Goal: Information Seeking & Learning: Find specific fact

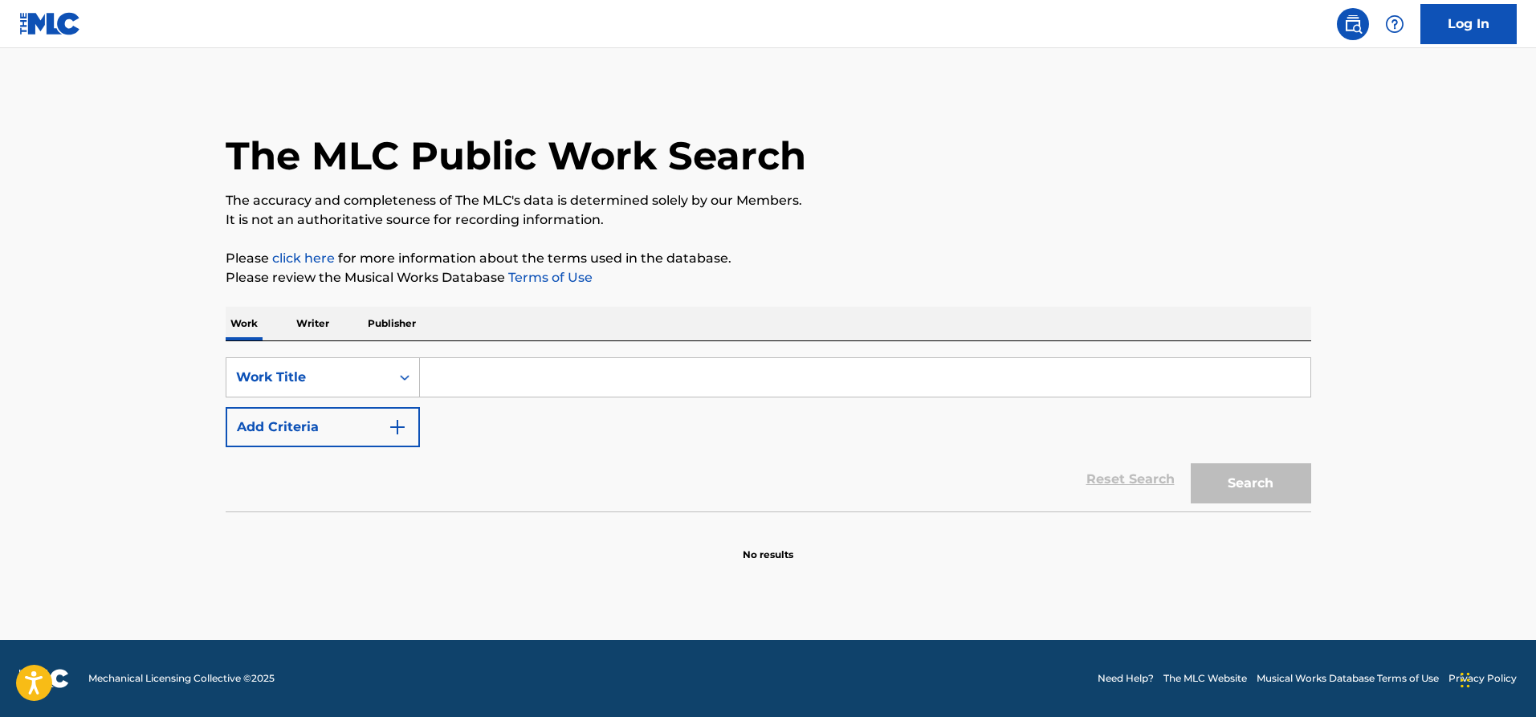
click at [333, 413] on button "Add Criteria" at bounding box center [323, 427] width 194 height 40
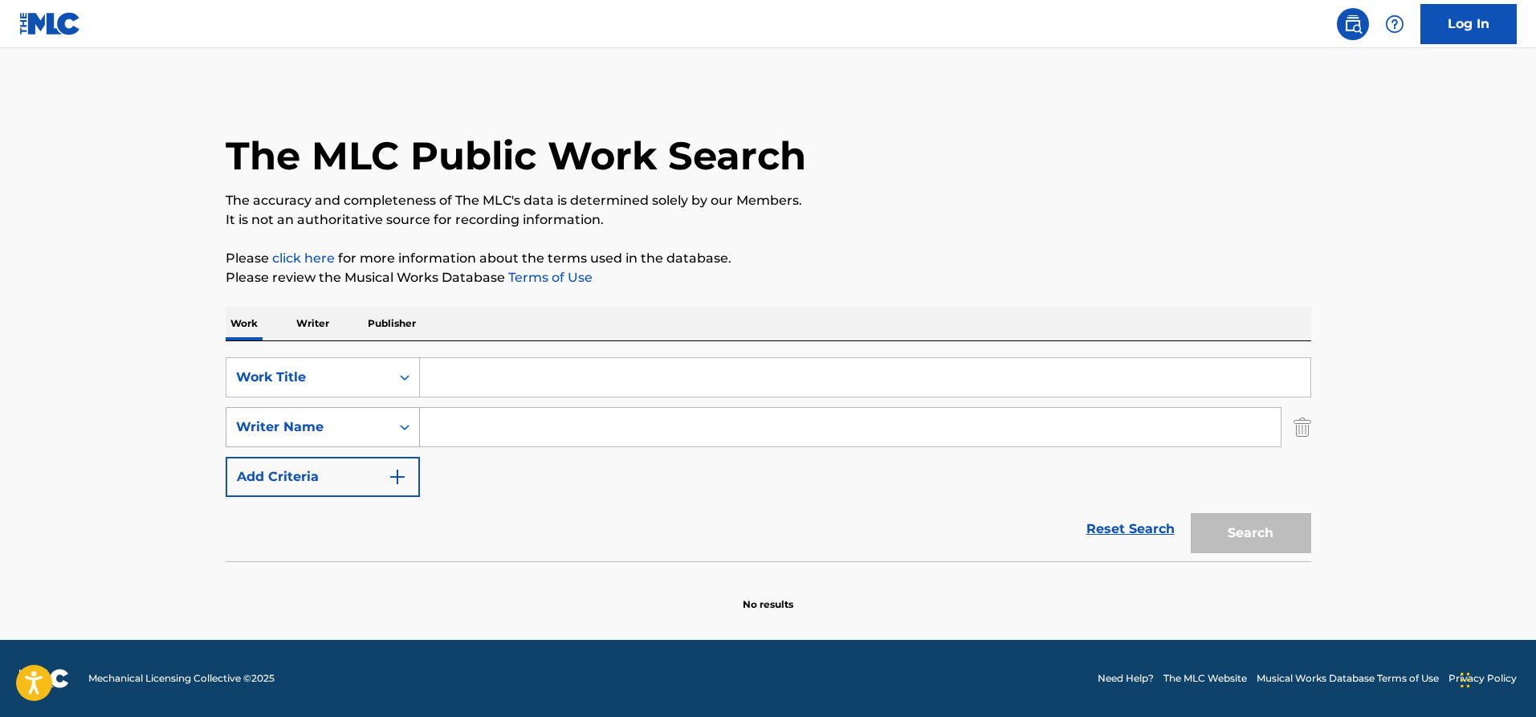
click at [324, 431] on div "Writer Name" at bounding box center [308, 427] width 145 height 19
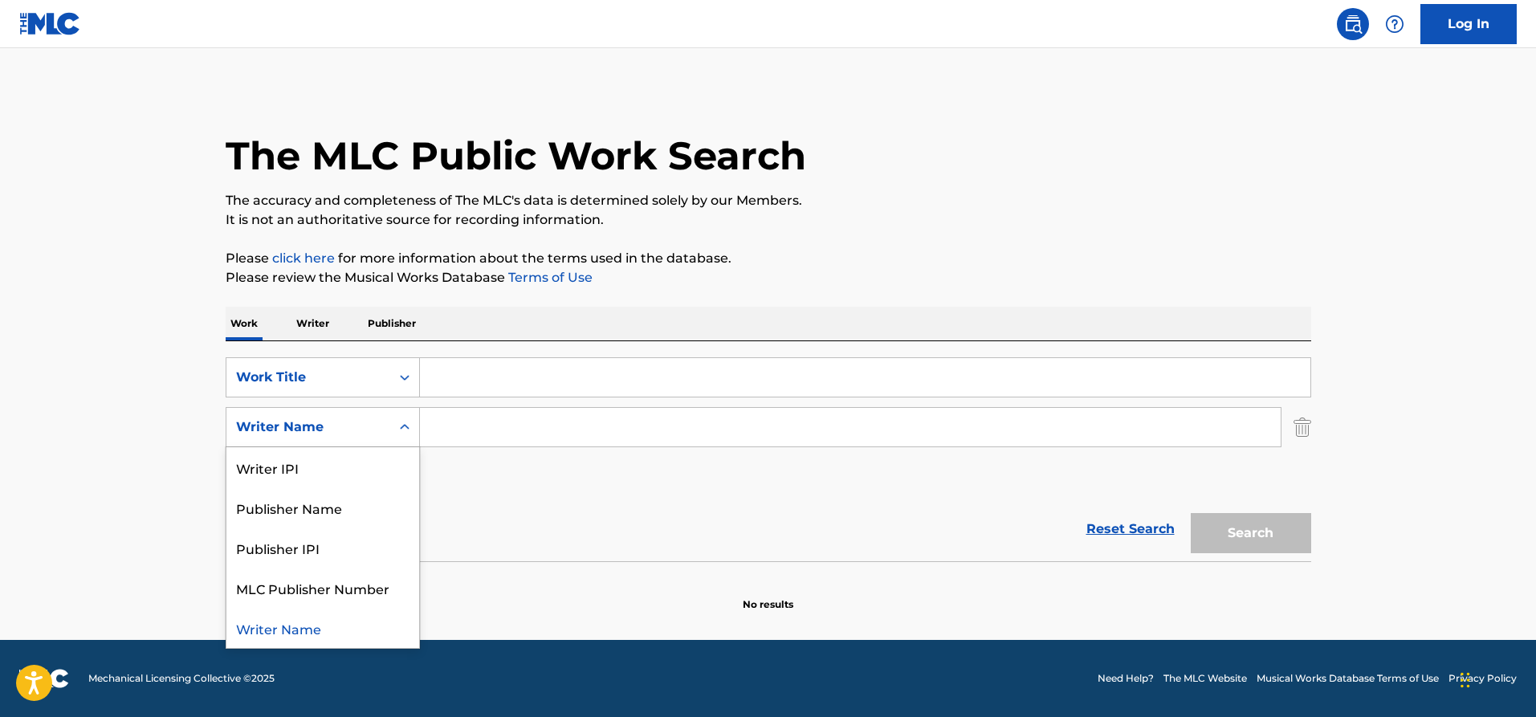
click at [482, 390] on input "Search Form" at bounding box center [865, 377] width 890 height 39
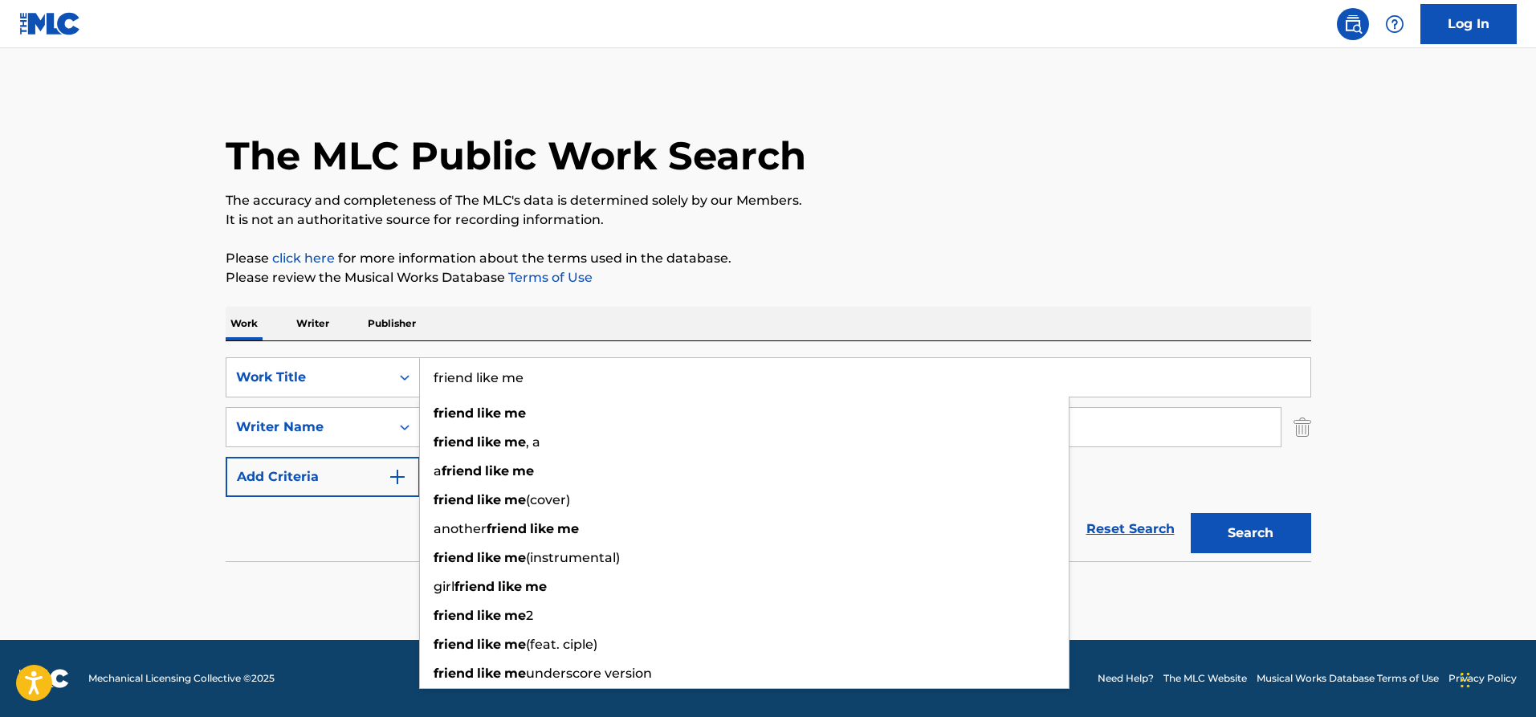
type input "friend like me"
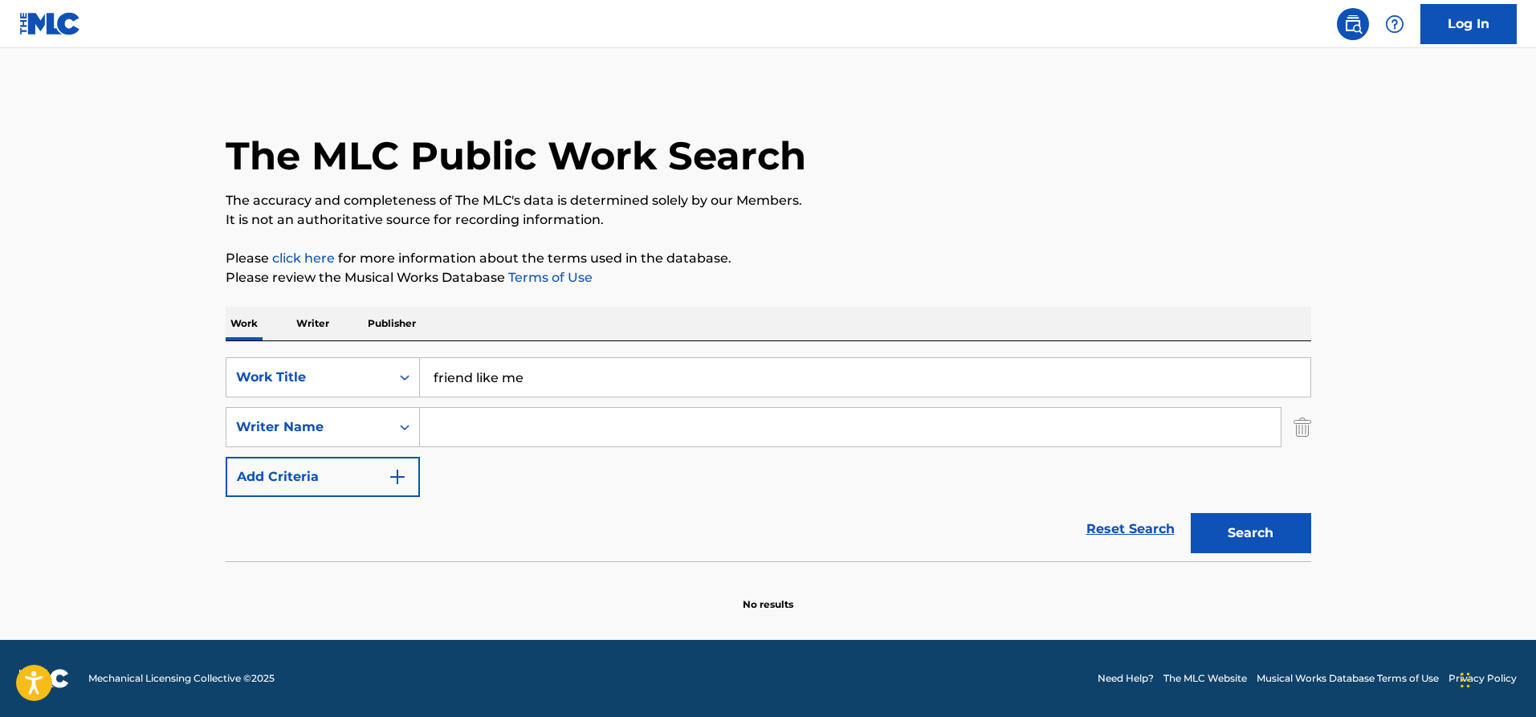
click at [324, 535] on div "Reset Search Search" at bounding box center [769, 529] width 1086 height 64
click at [448, 426] on input "Search Form" at bounding box center [850, 427] width 861 height 39
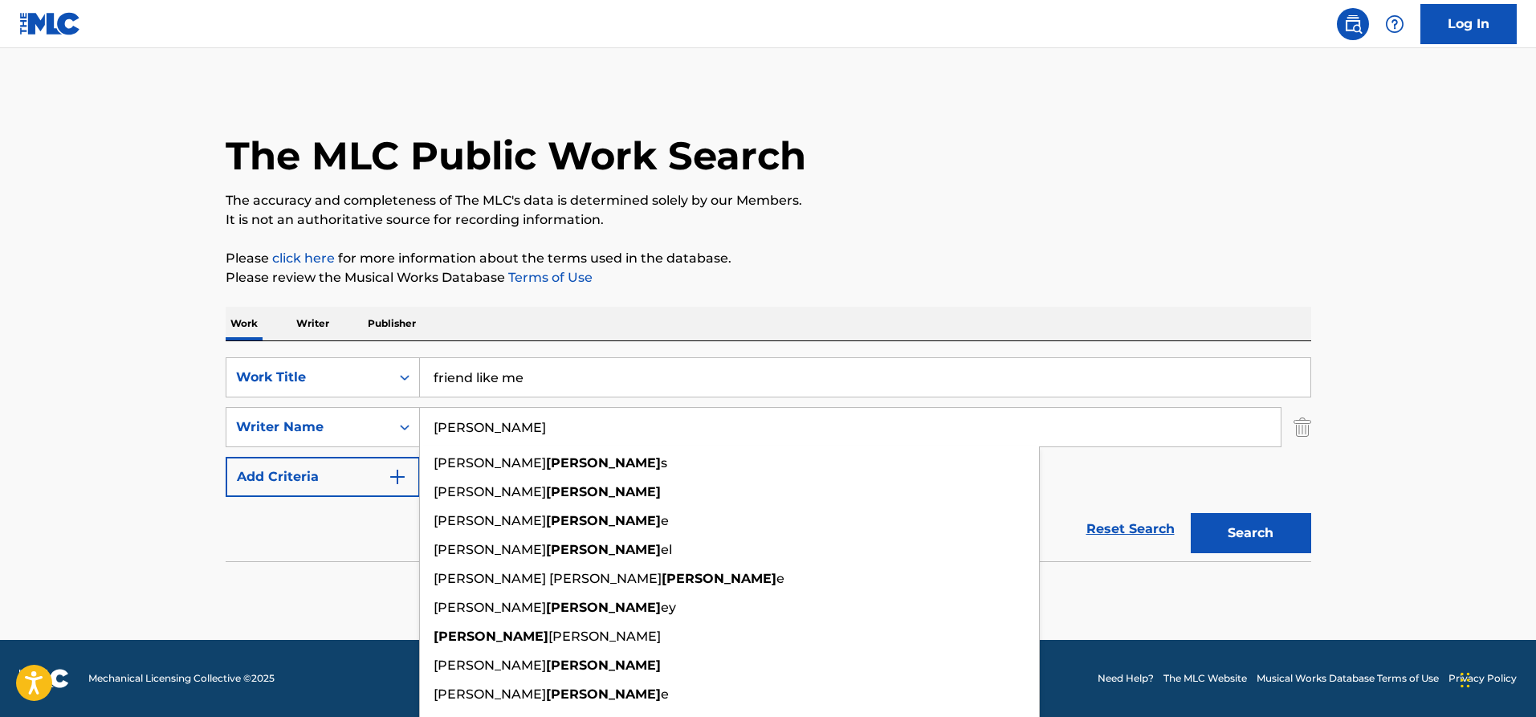
type input "[PERSON_NAME]"
click at [1266, 536] on button "Search" at bounding box center [1251, 533] width 120 height 40
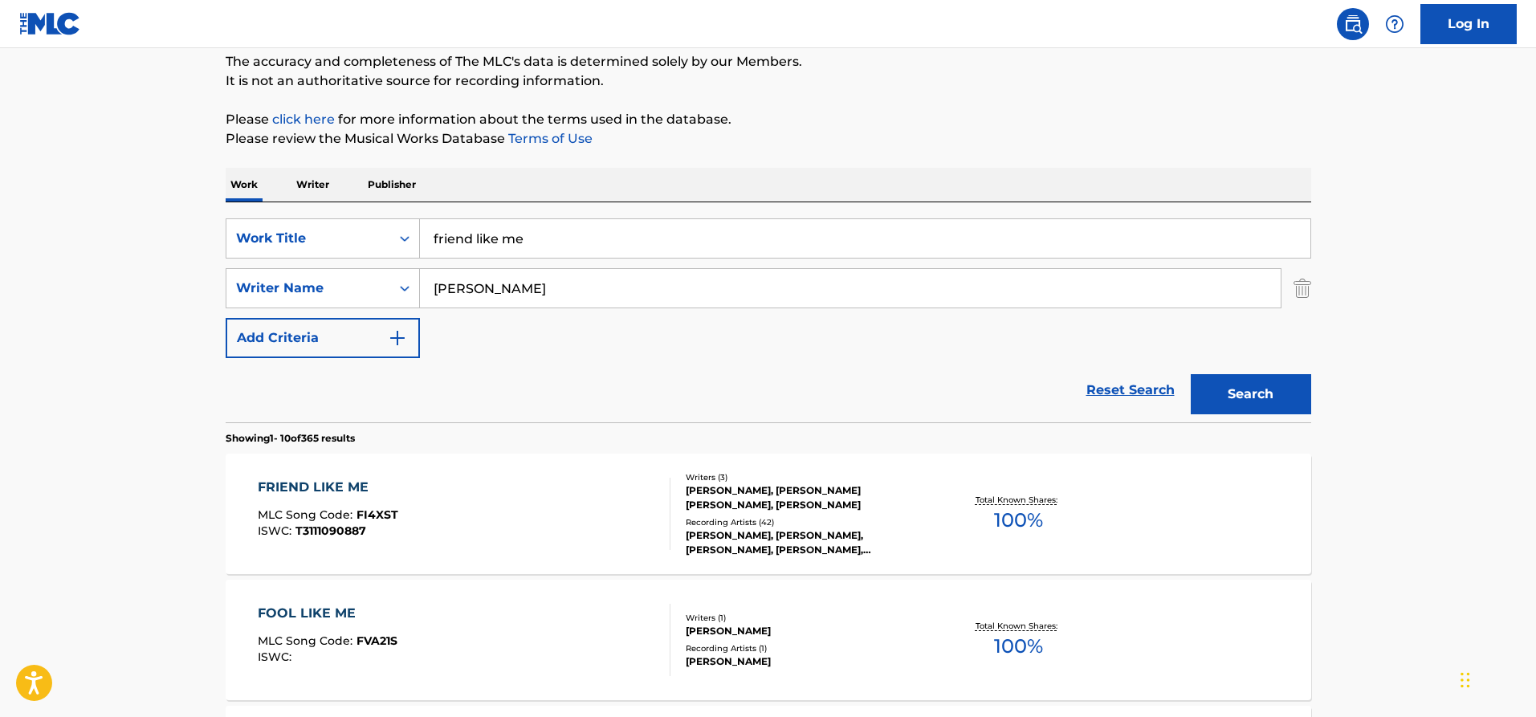
scroll to position [214, 0]
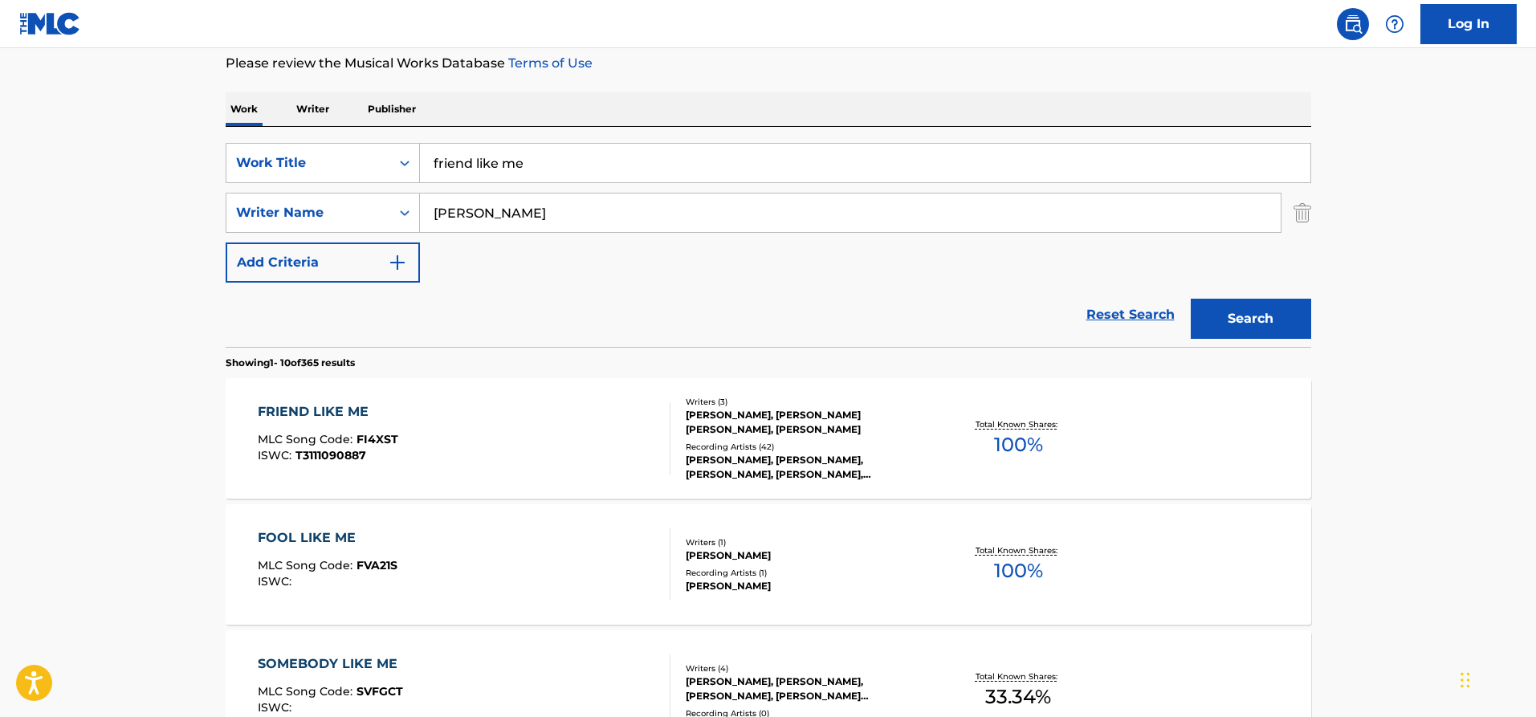
click at [288, 405] on div "FRIEND LIKE ME" at bounding box center [328, 411] width 141 height 19
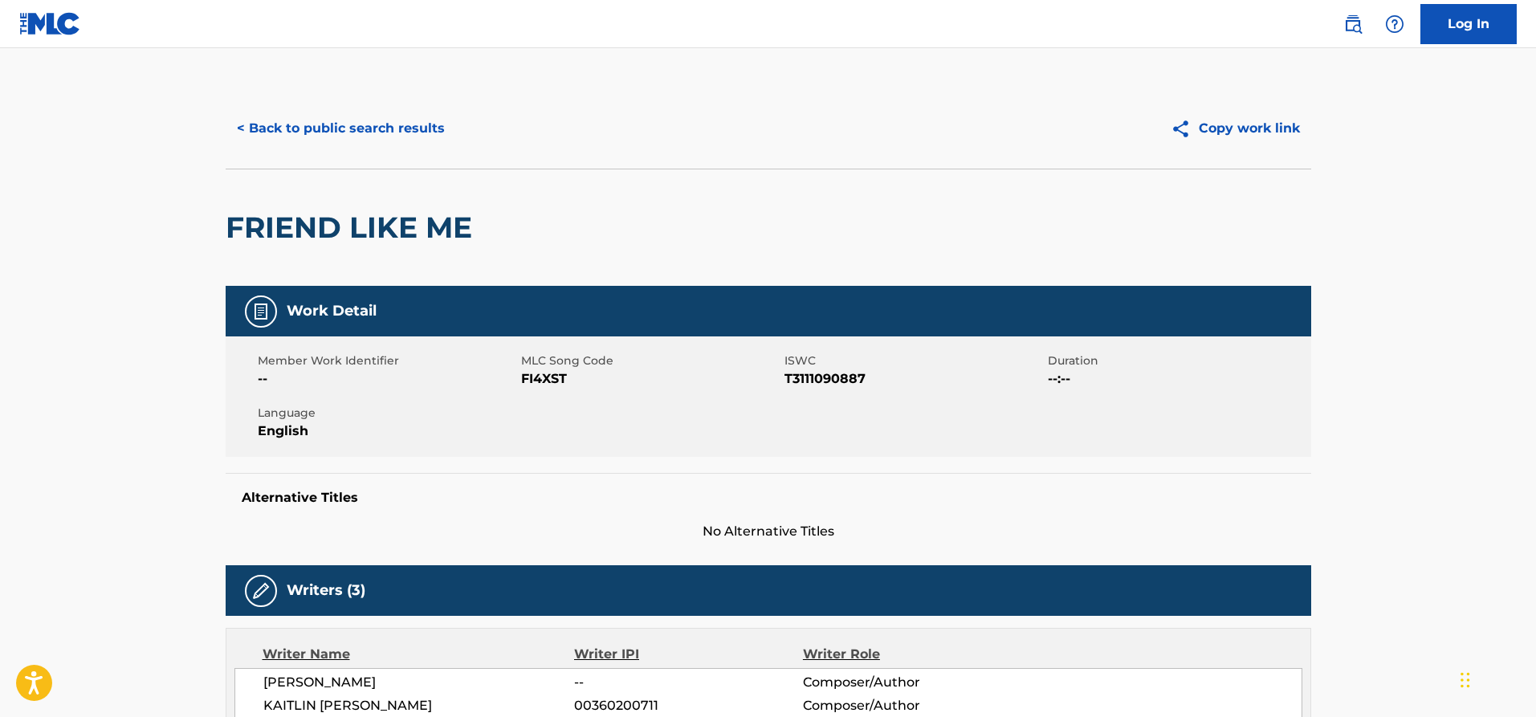
click at [296, 120] on button "< Back to public search results" at bounding box center [341, 128] width 230 height 40
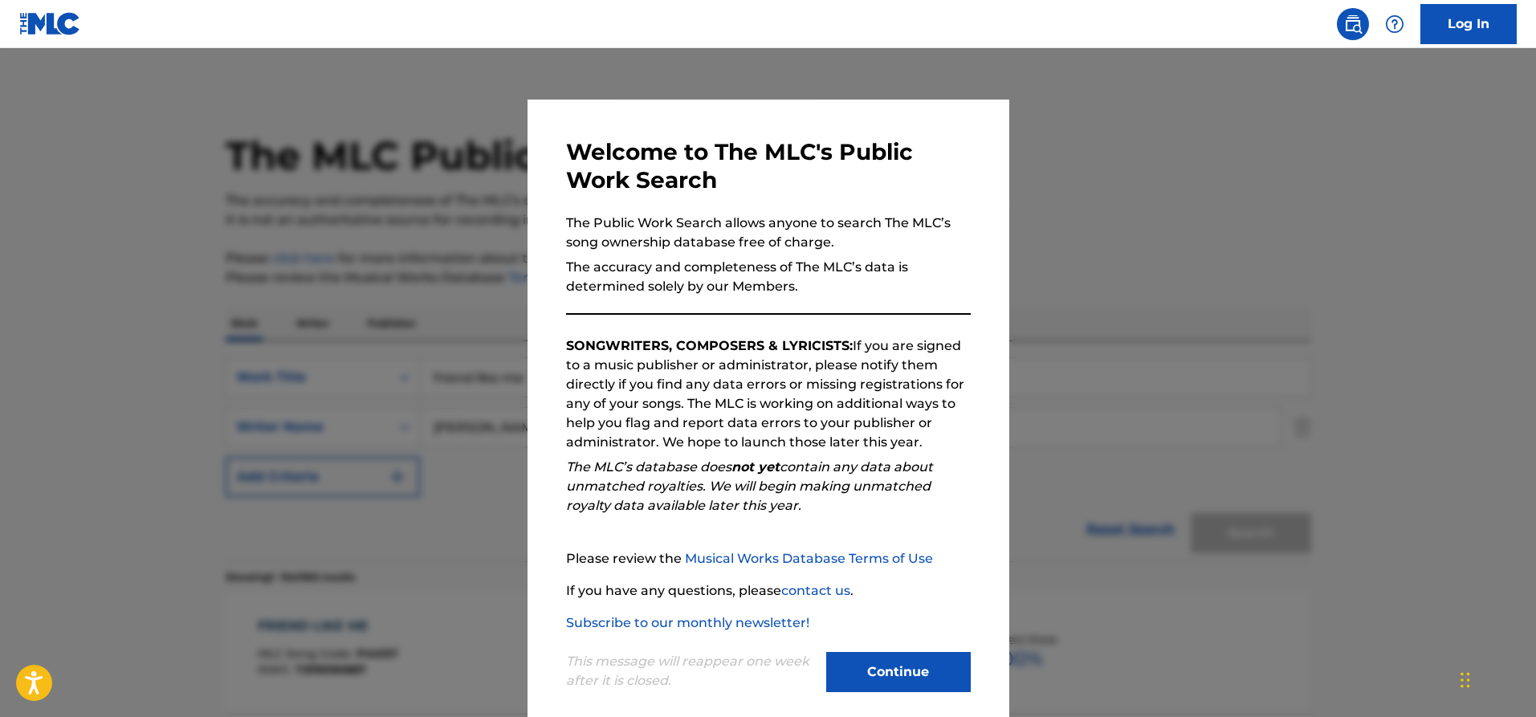
scroll to position [214, 0]
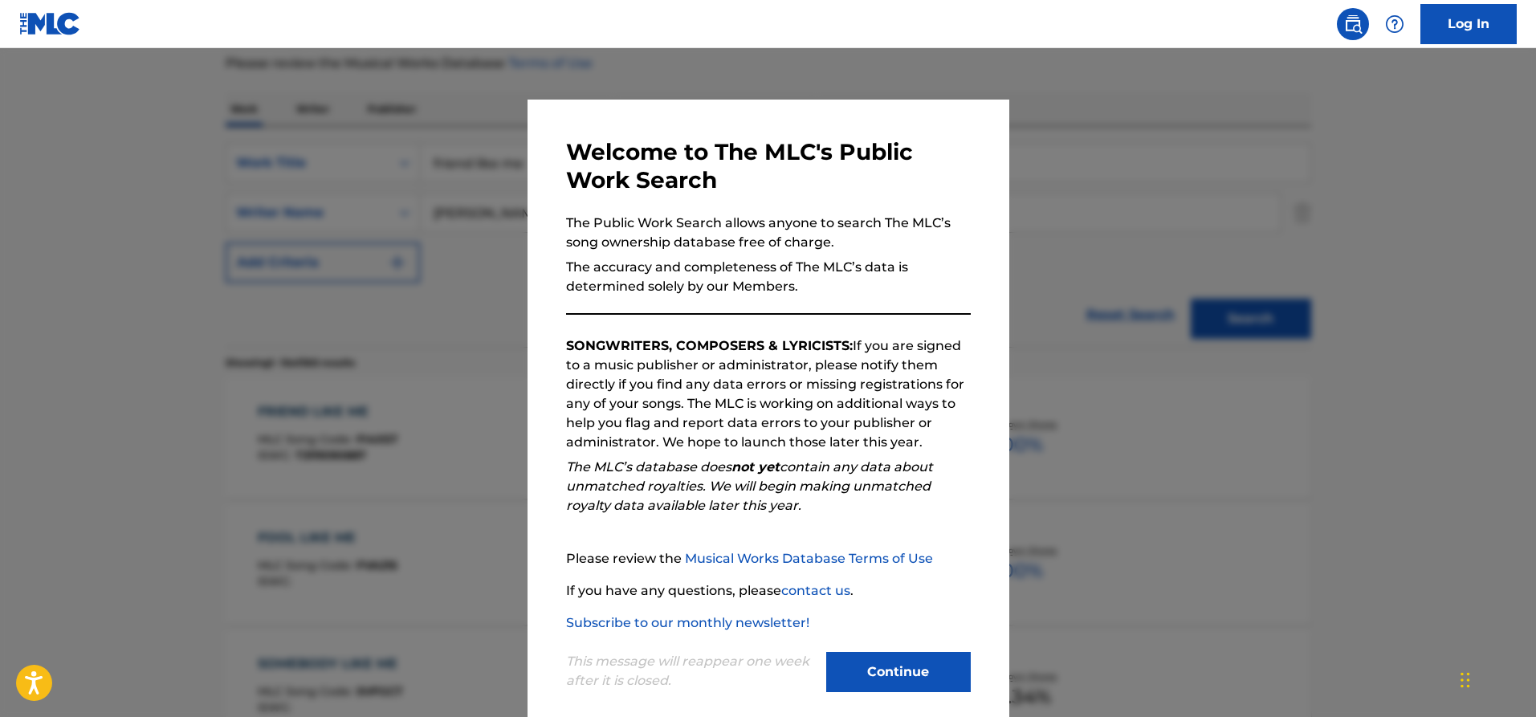
click at [883, 654] on button "Continue" at bounding box center [898, 672] width 145 height 40
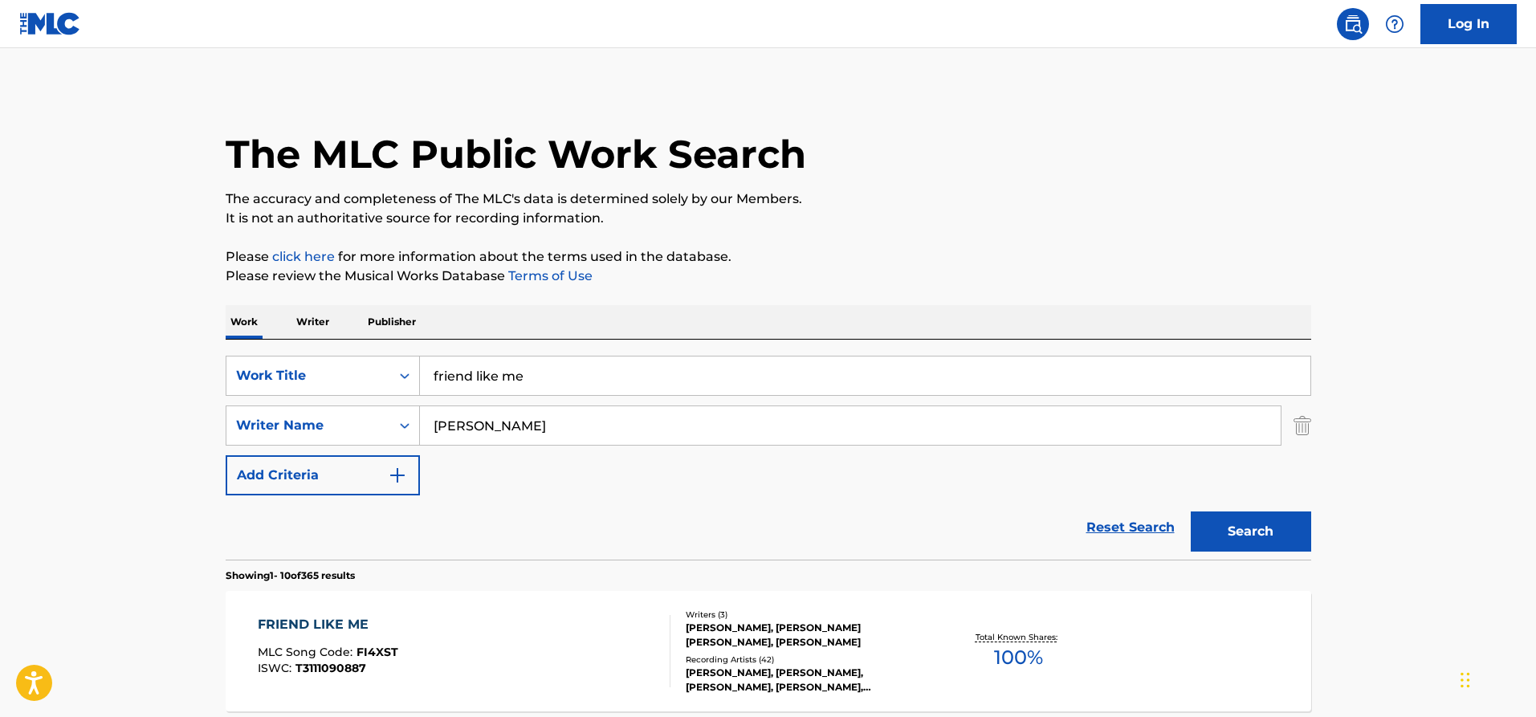
scroll to position [0, 0]
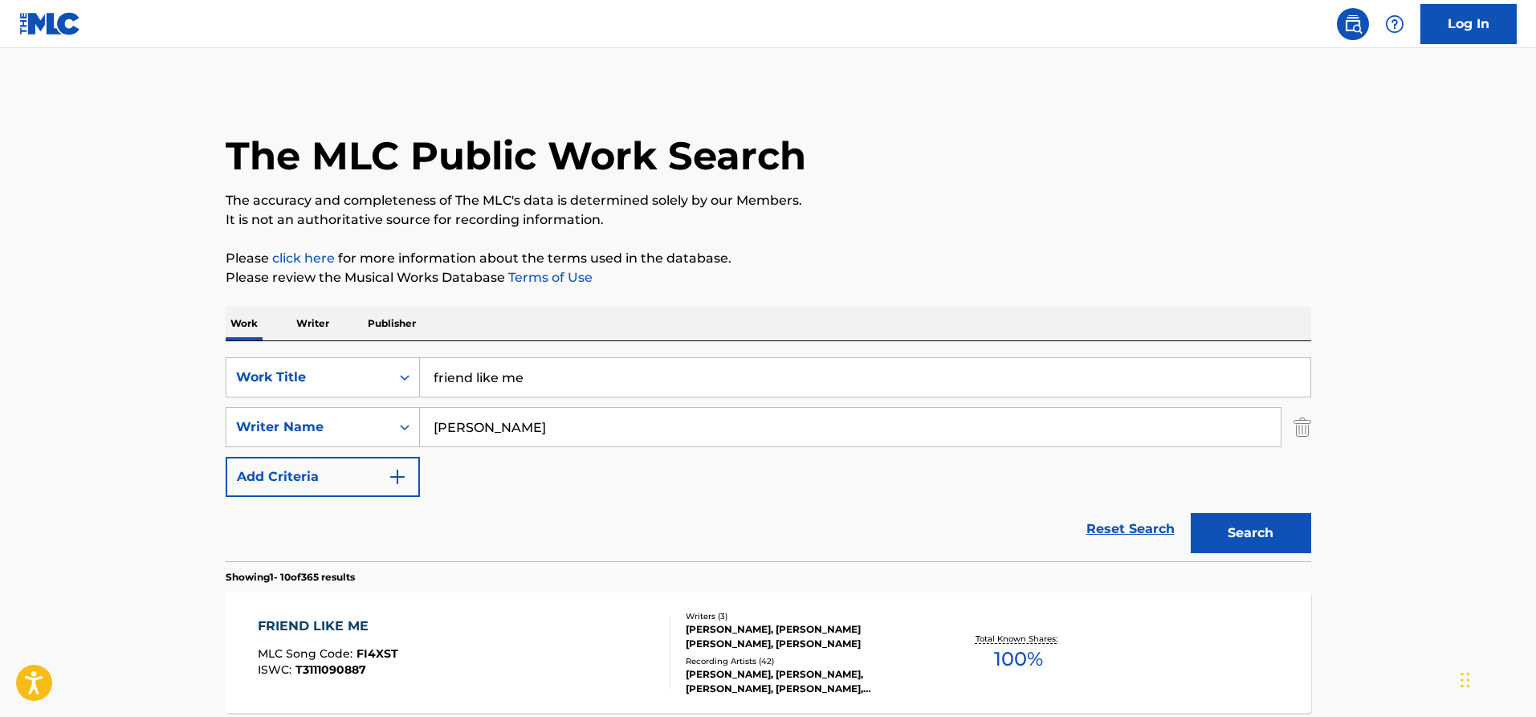
click at [983, 168] on div "The MLC Public Work Search" at bounding box center [769, 146] width 1086 height 117
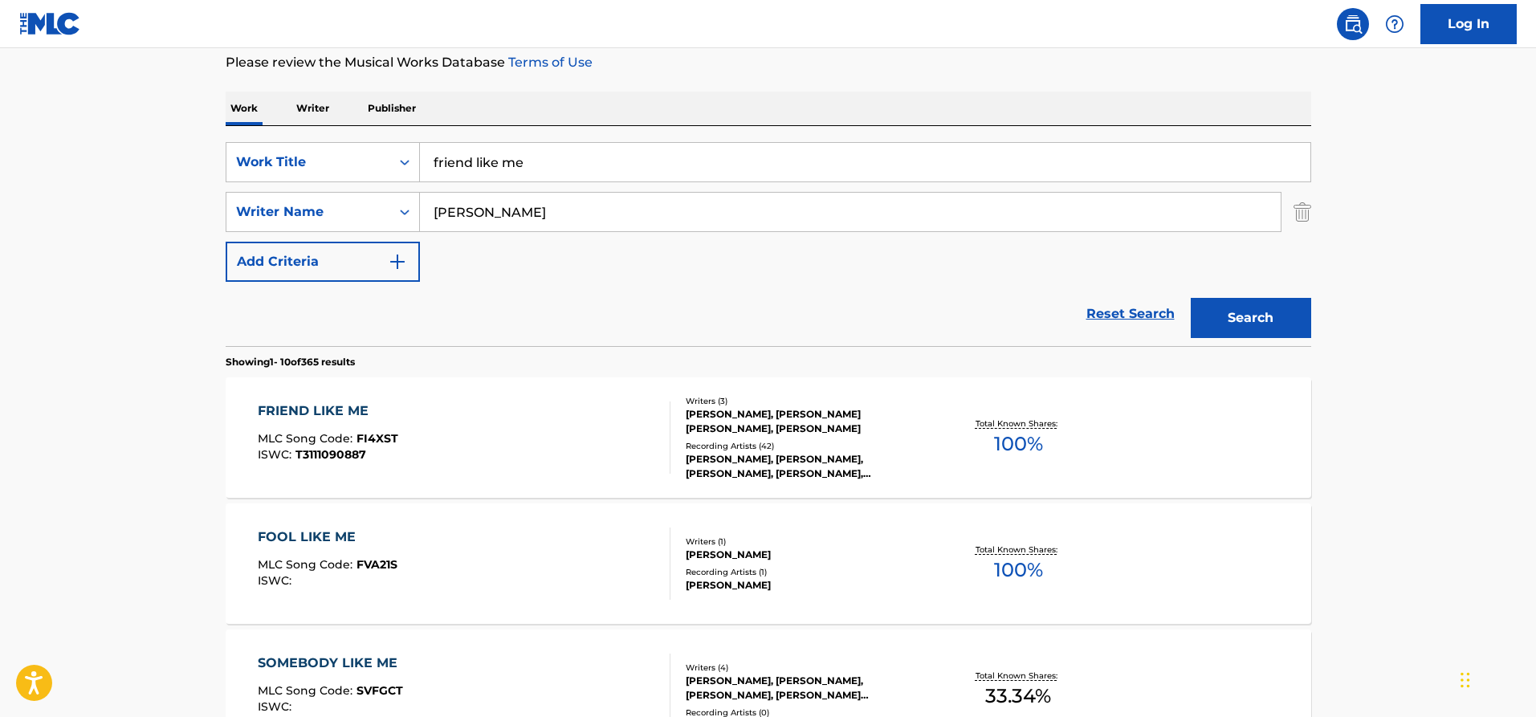
scroll to position [107, 0]
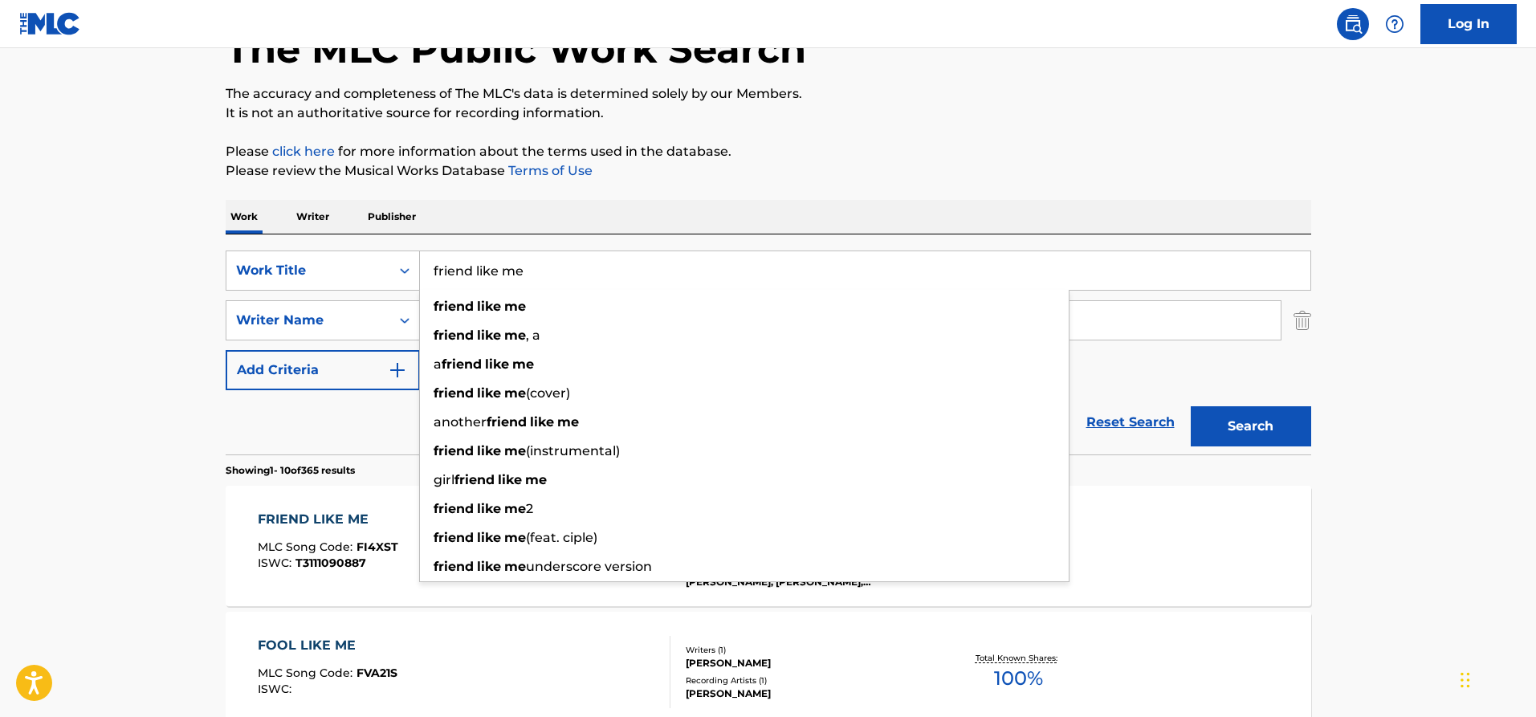
drag, startPoint x: 556, startPoint y: 273, endPoint x: 235, endPoint y: 222, distance: 324.5
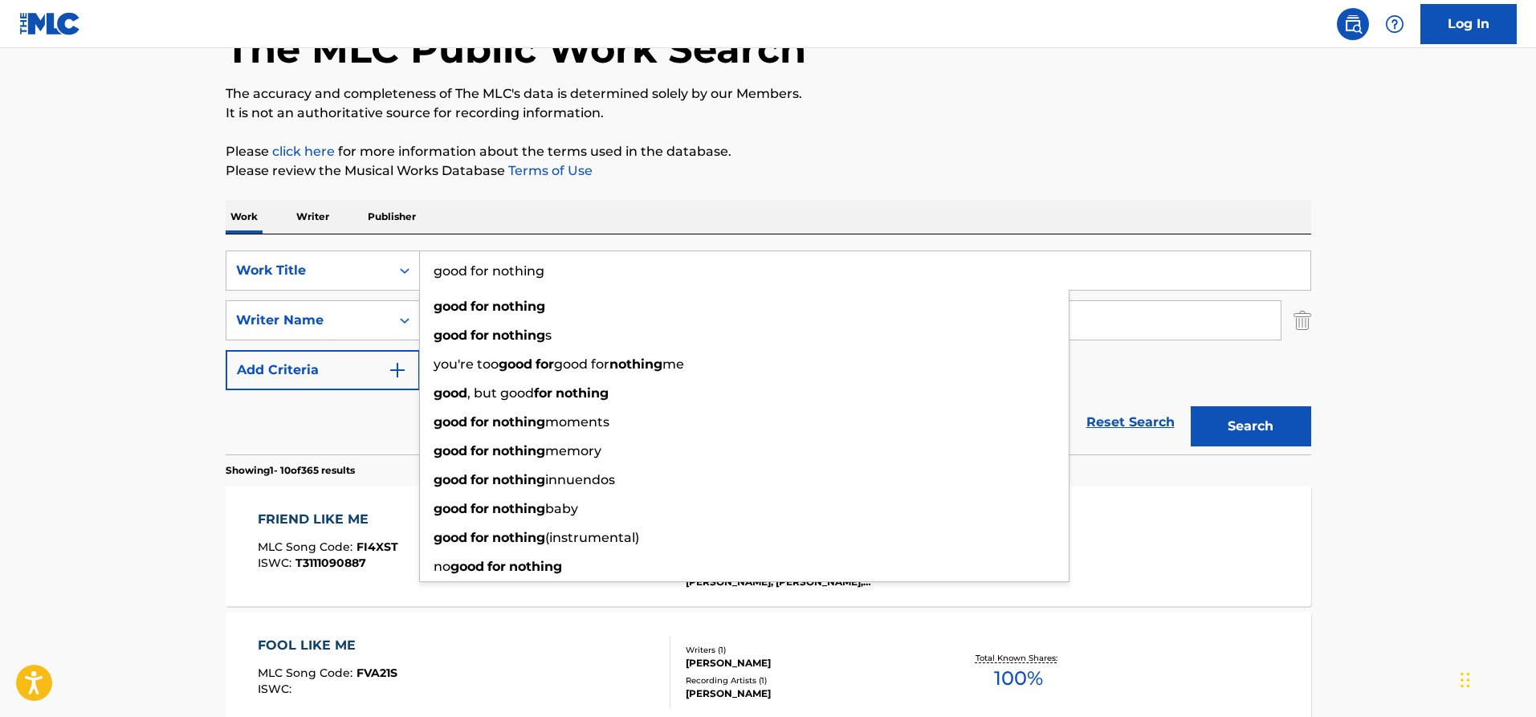
type input "good for nothing"
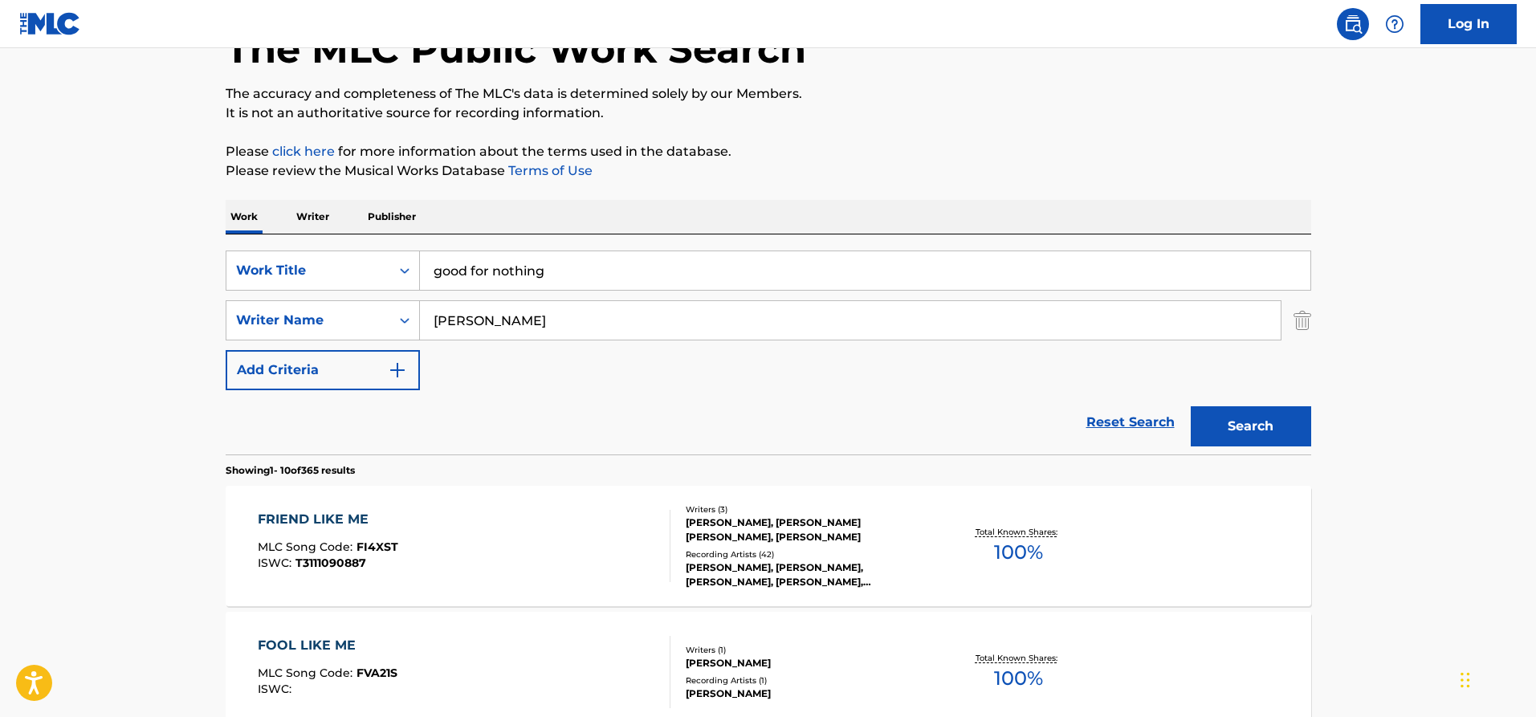
click at [1151, 320] on input "[PERSON_NAME]" at bounding box center [850, 320] width 861 height 39
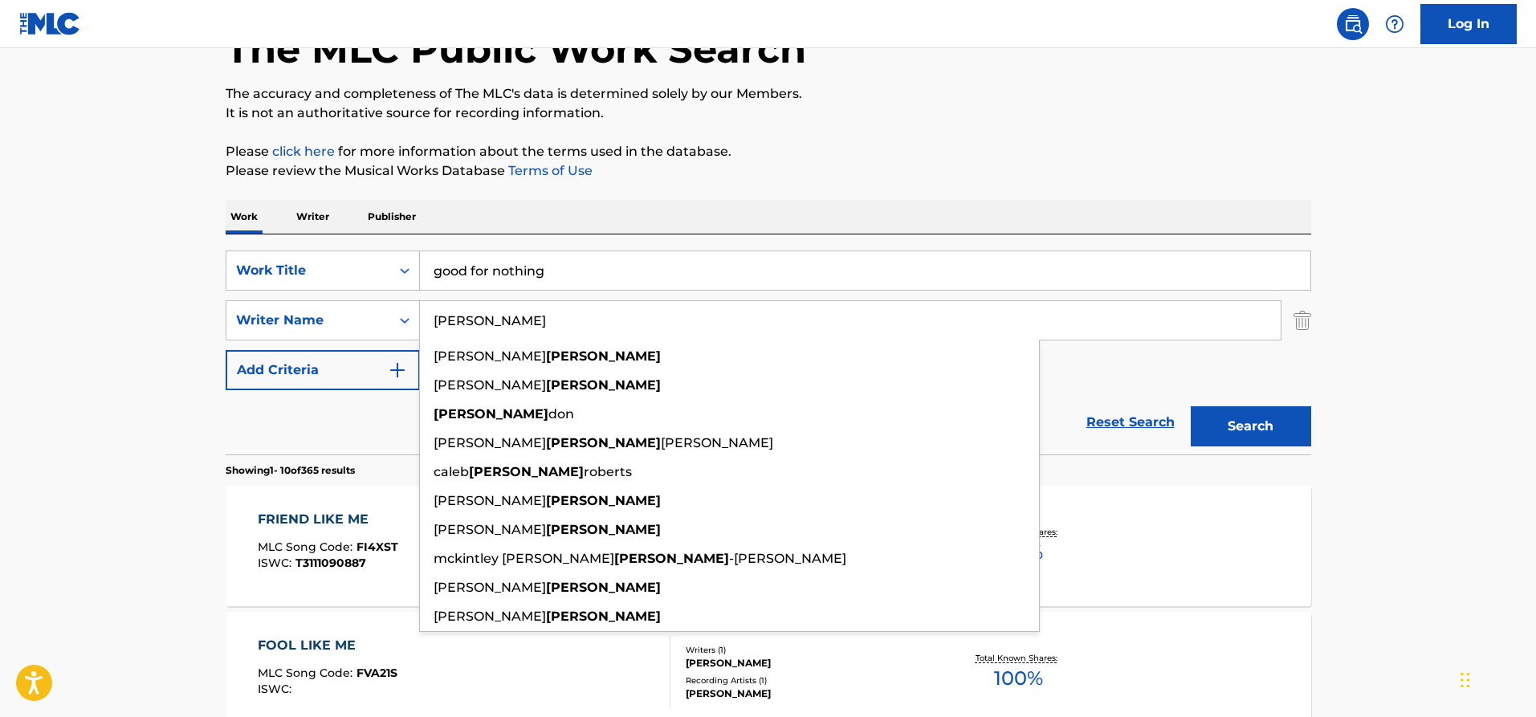
type input "[PERSON_NAME]"
click at [1216, 431] on button "Search" at bounding box center [1251, 426] width 120 height 40
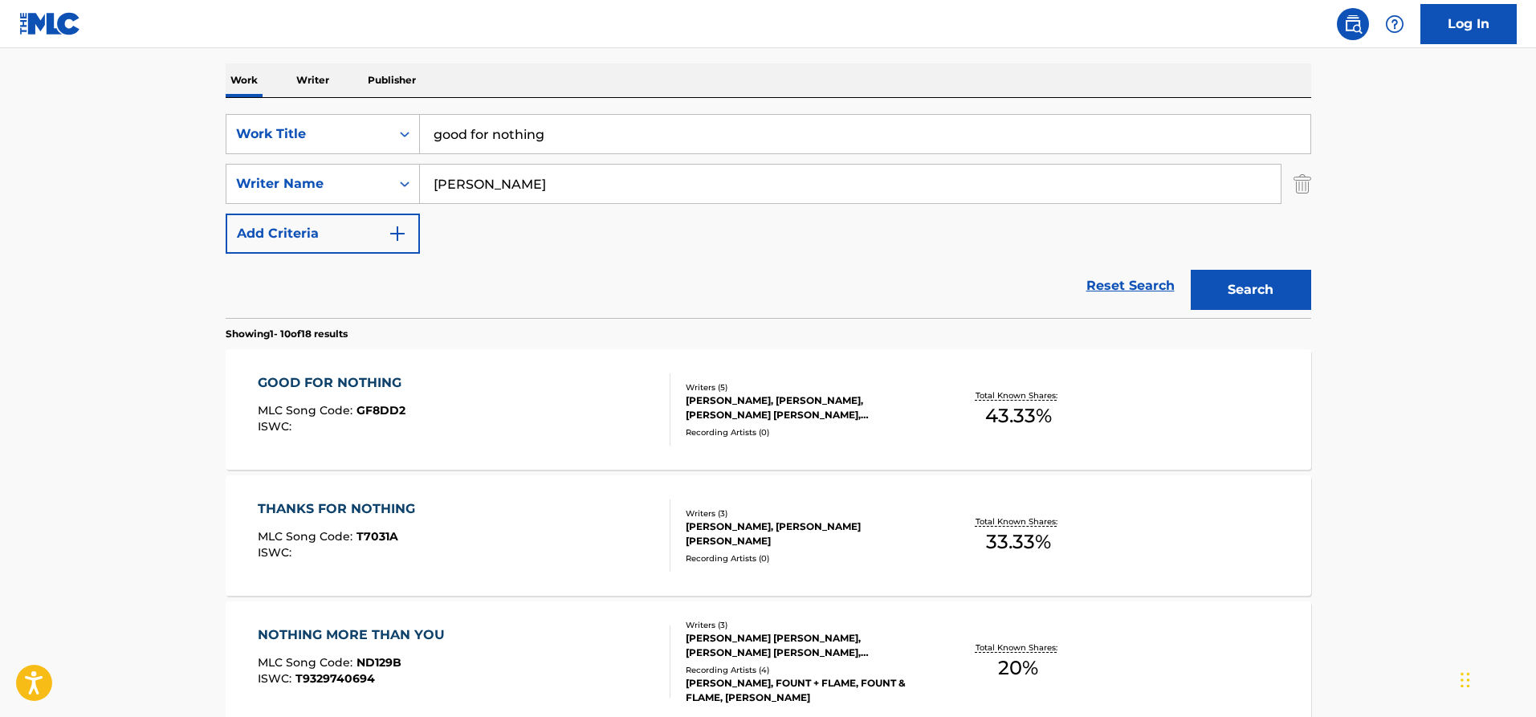
scroll to position [267, 0]
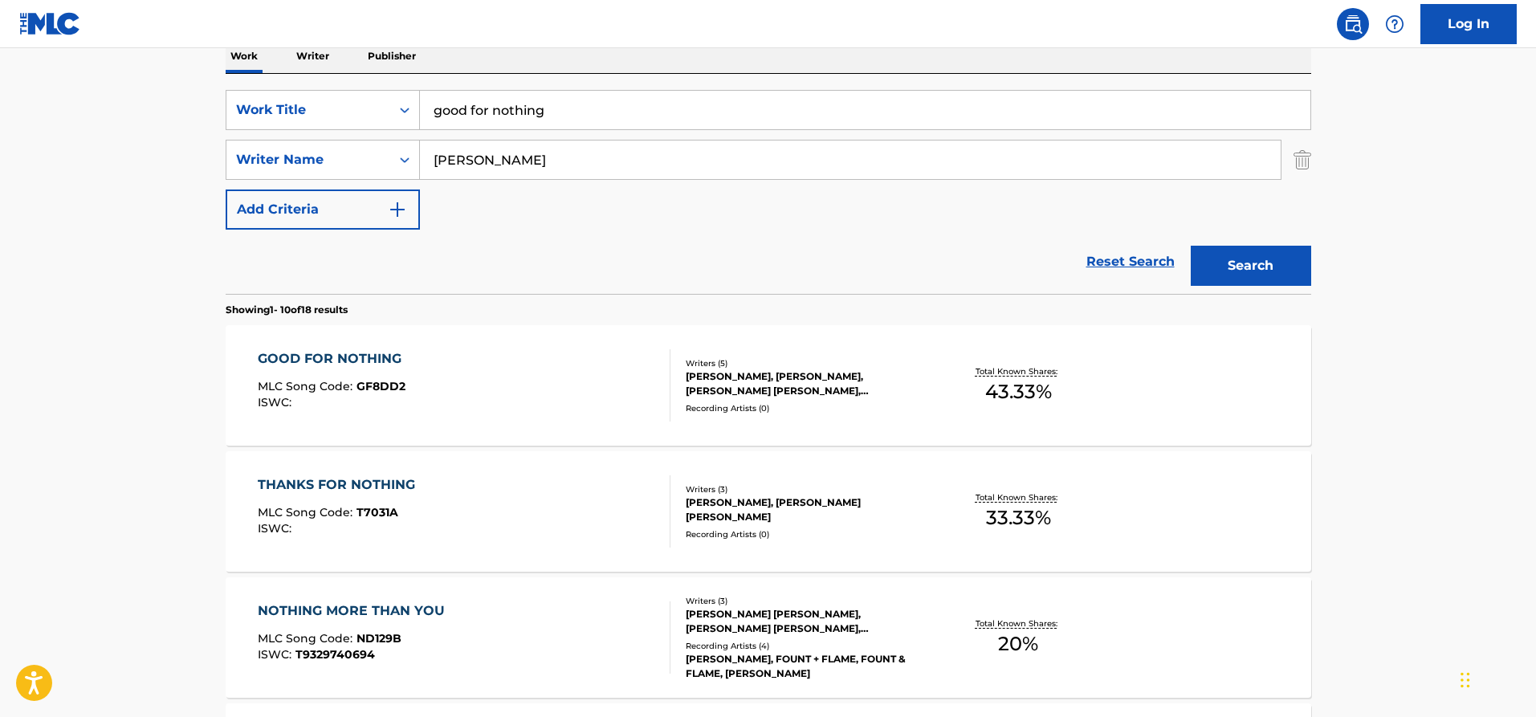
click at [336, 355] on div "GOOD FOR NOTHING" at bounding box center [334, 358] width 152 height 19
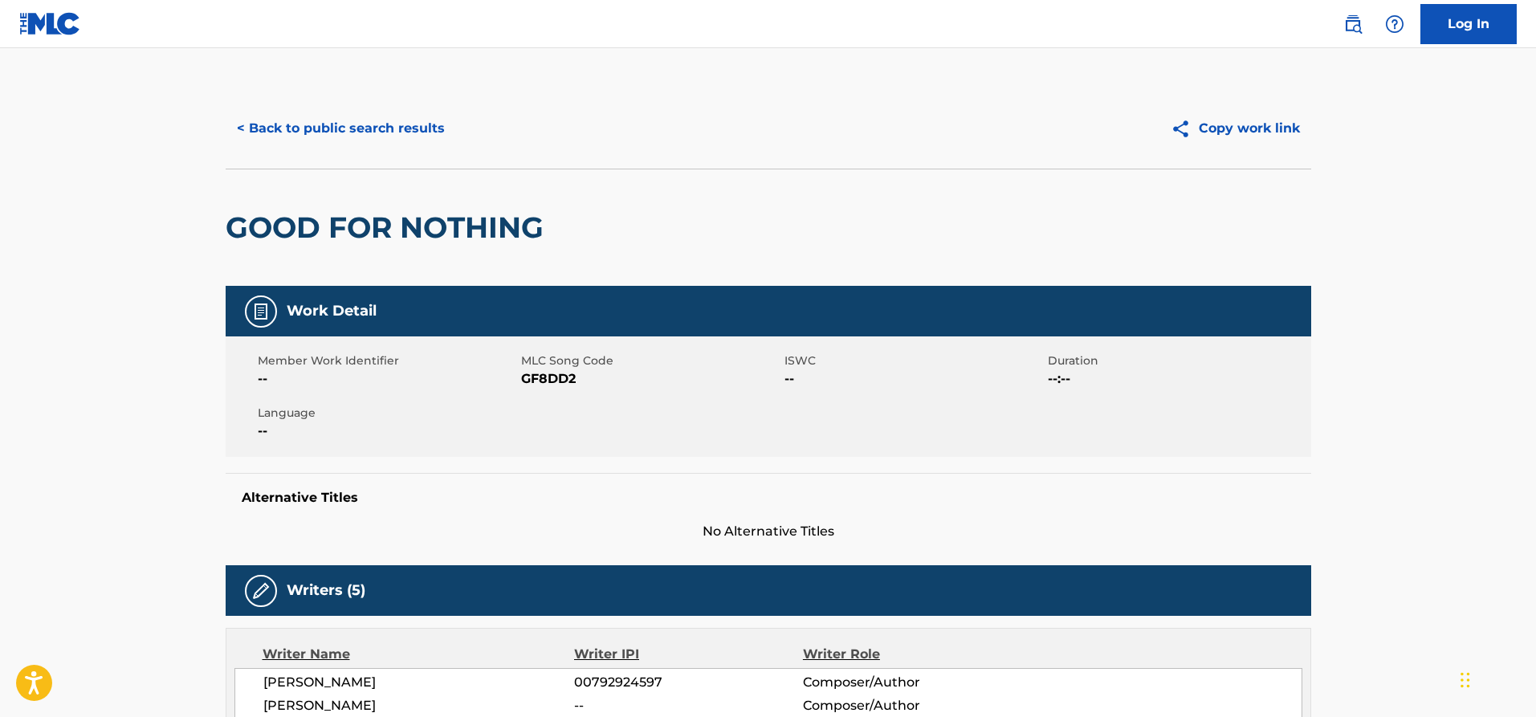
click at [295, 123] on button "< Back to public search results" at bounding box center [341, 128] width 230 height 40
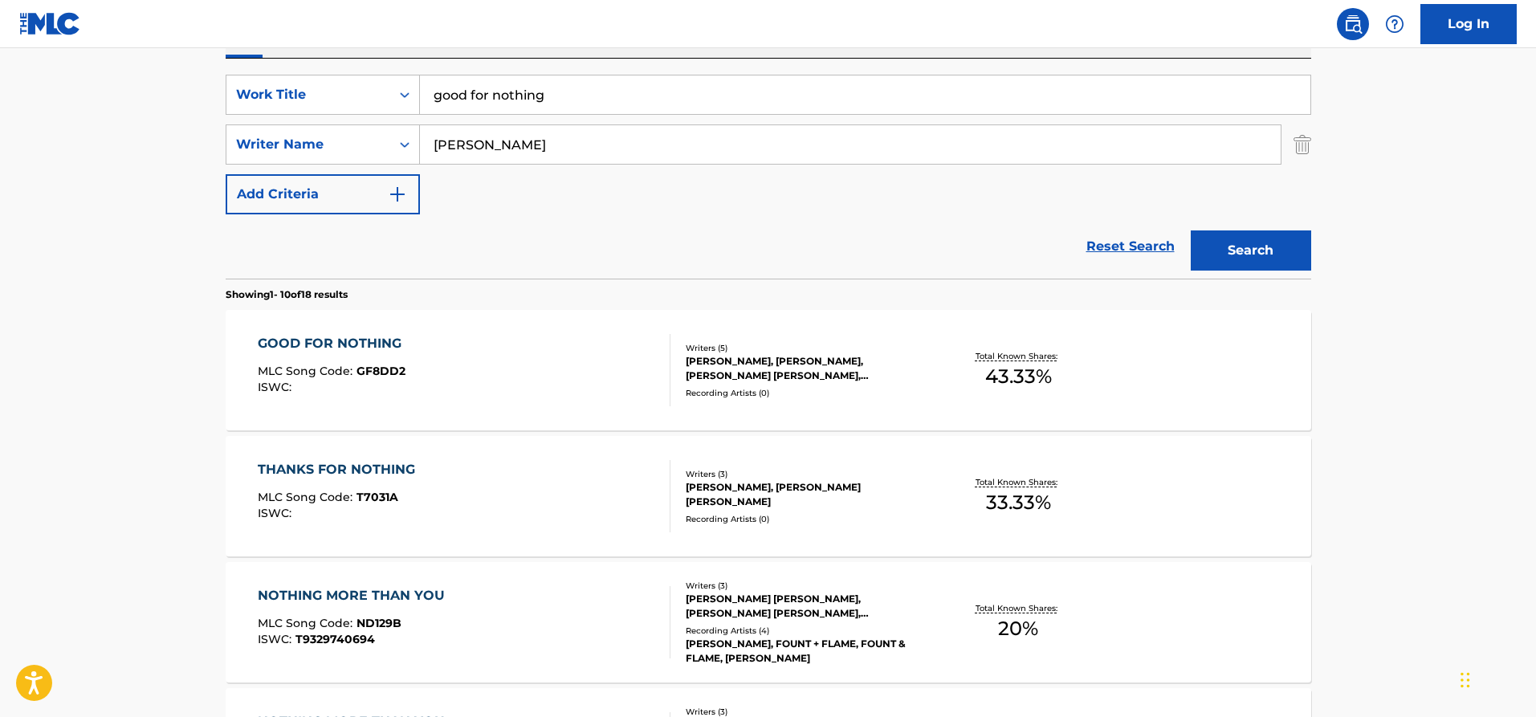
scroll to position [214, 0]
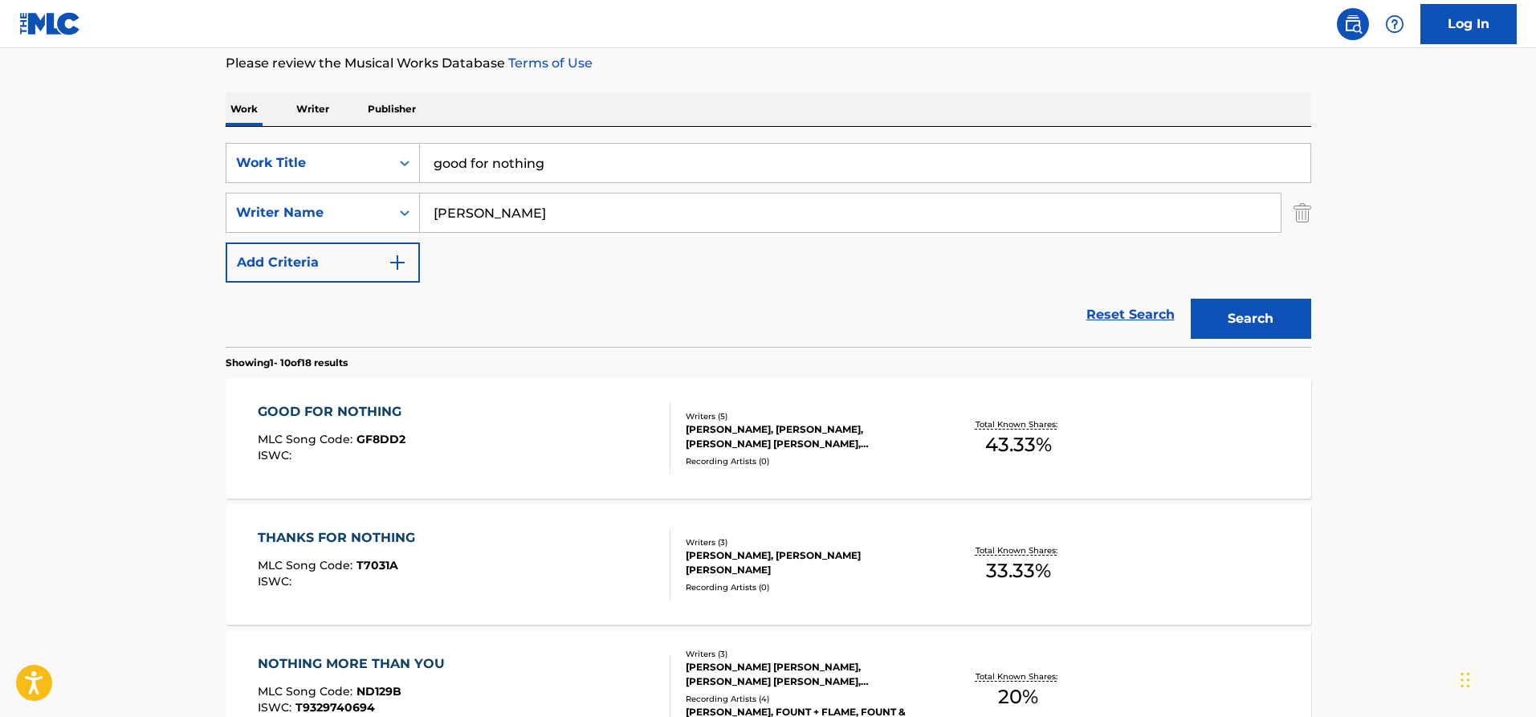
click at [299, 409] on div "GOOD FOR NOTHING" at bounding box center [334, 411] width 152 height 19
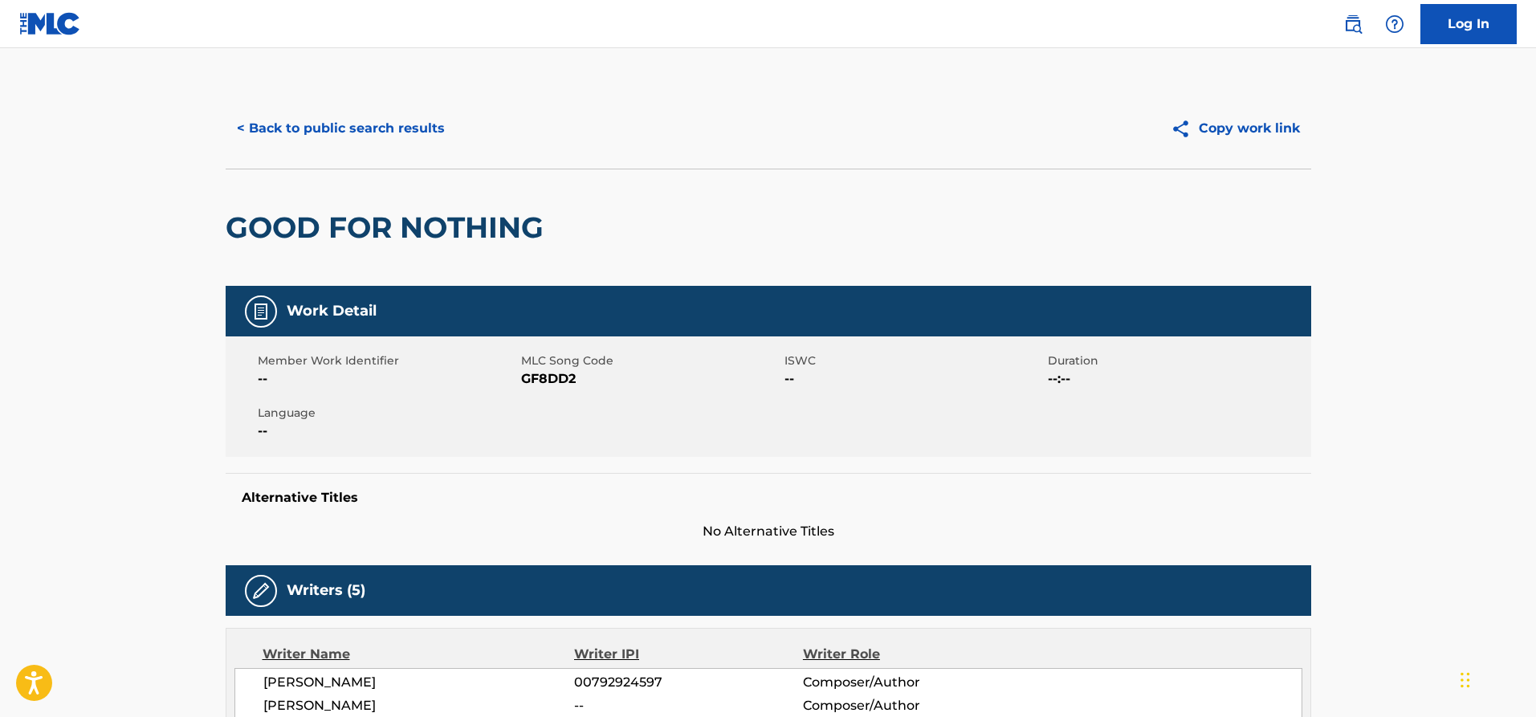
click at [273, 134] on button "< Back to public search results" at bounding box center [341, 128] width 230 height 40
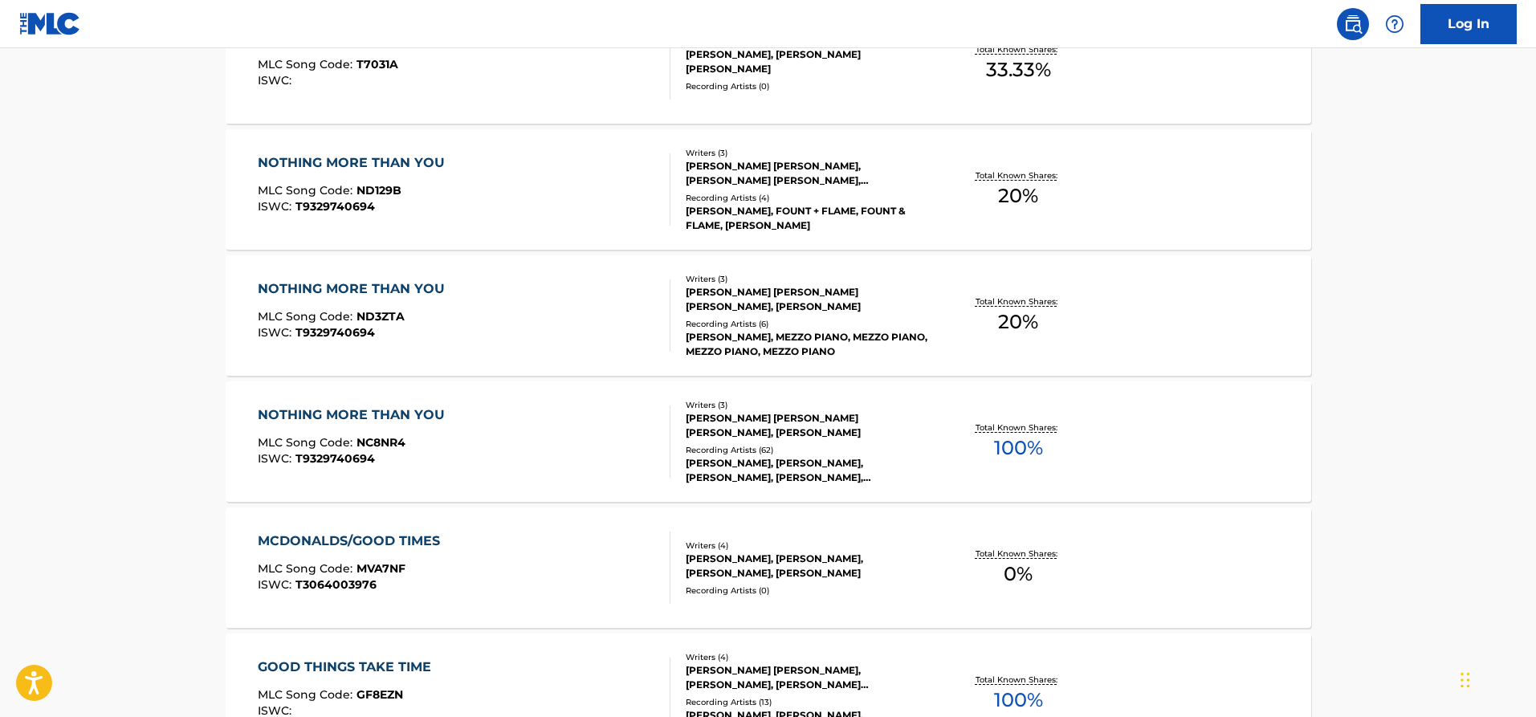
scroll to position [803, 0]
